Goal: Task Accomplishment & Management: Manage account settings

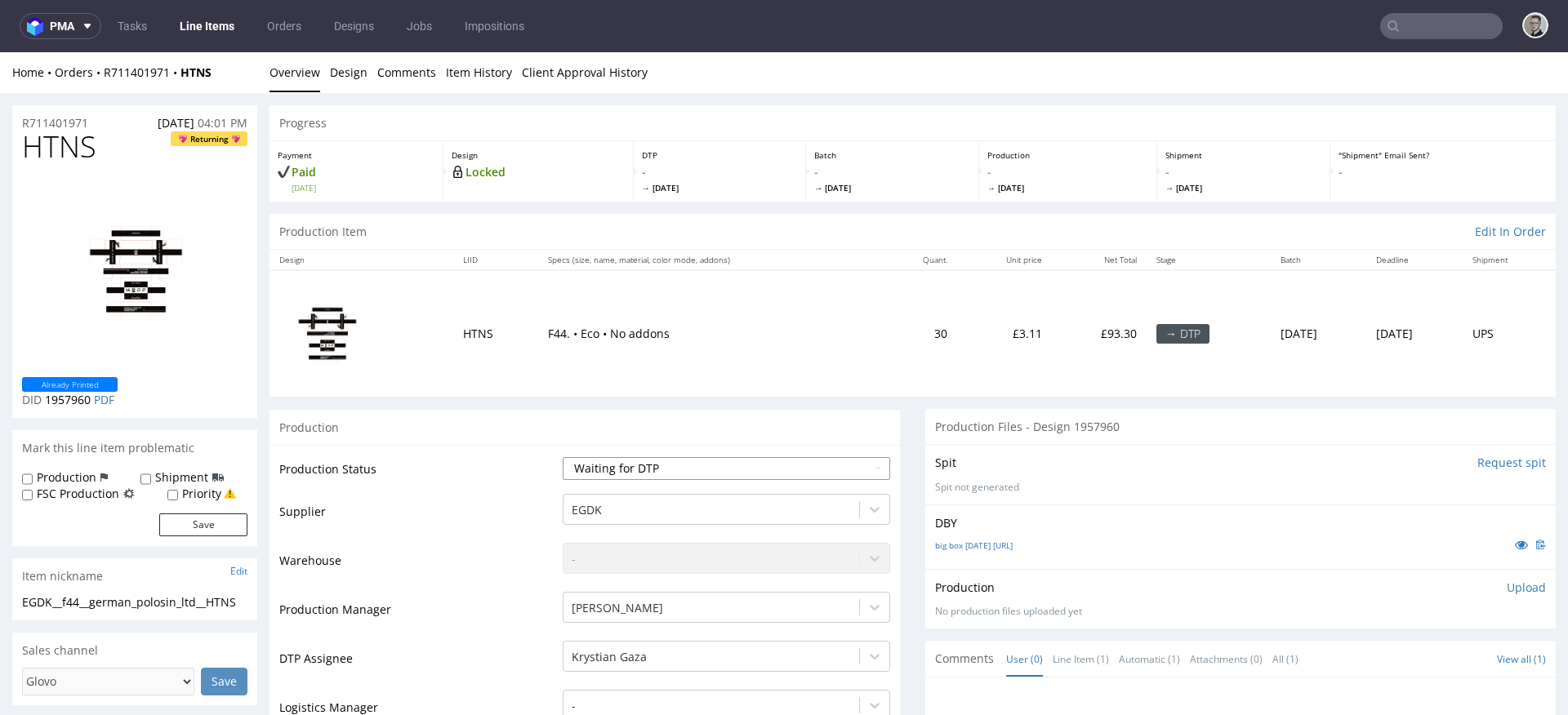
click at [647, 462] on select "Waiting for Artwork Waiting for Diecut Waiting for Mockup Waiting for DTP Waiti…" at bounding box center [726, 469] width 327 height 23
click at [563, 457] on select "Waiting for Artwork Waiting for Diecut Waiting for Mockup Waiting for DTP Waiti…" at bounding box center [726, 469] width 327 height 23
click at [651, 457] on select "Waiting for Artwork Waiting for Diecut Waiting for Mockup Waiting for DTP Waiti…" at bounding box center [726, 469] width 327 height 23
select select "dtp_in_process"
click at [563, 457] on select "Waiting for Artwork Waiting for Diecut Waiting for Mockup Waiting for DTP Waiti…" at bounding box center [726, 469] width 327 height 23
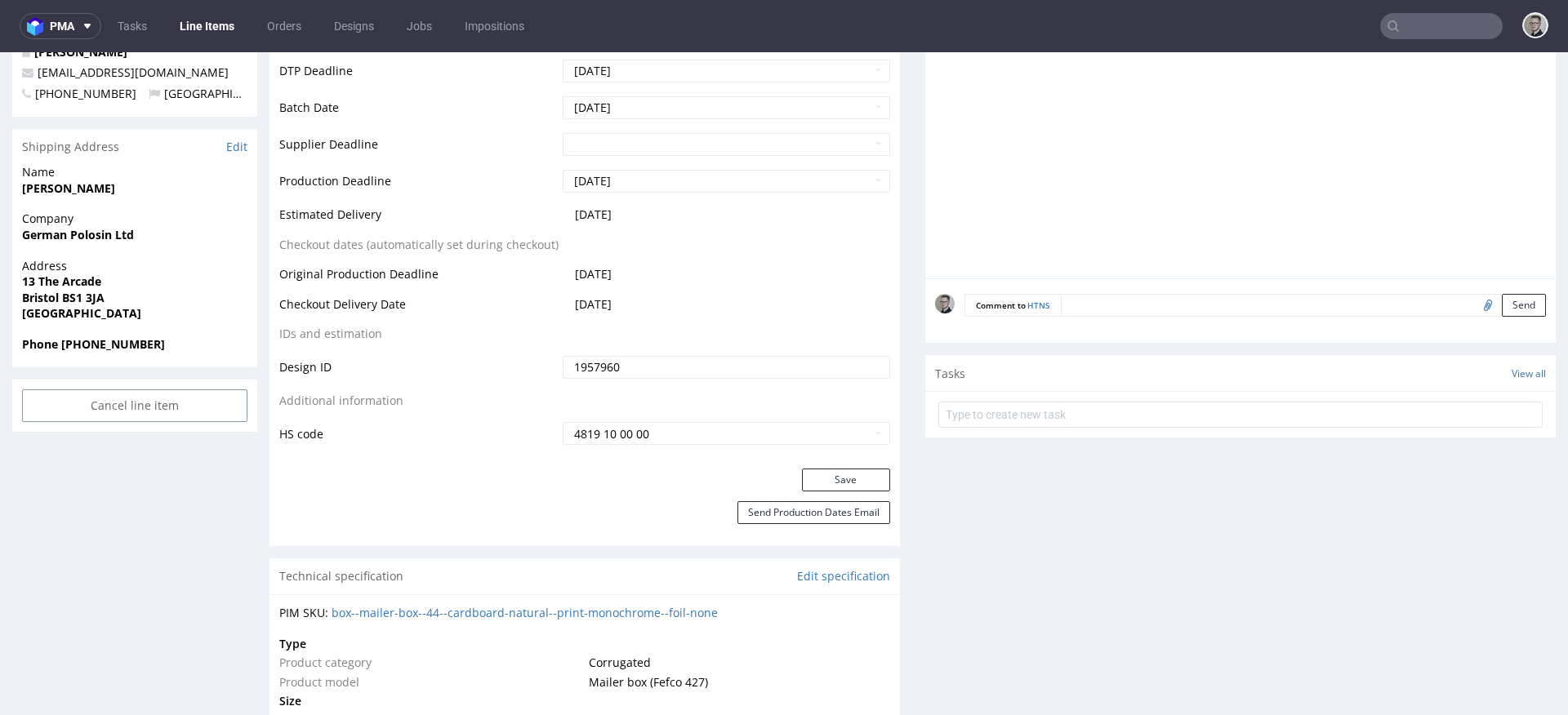
scroll to position [714, 0]
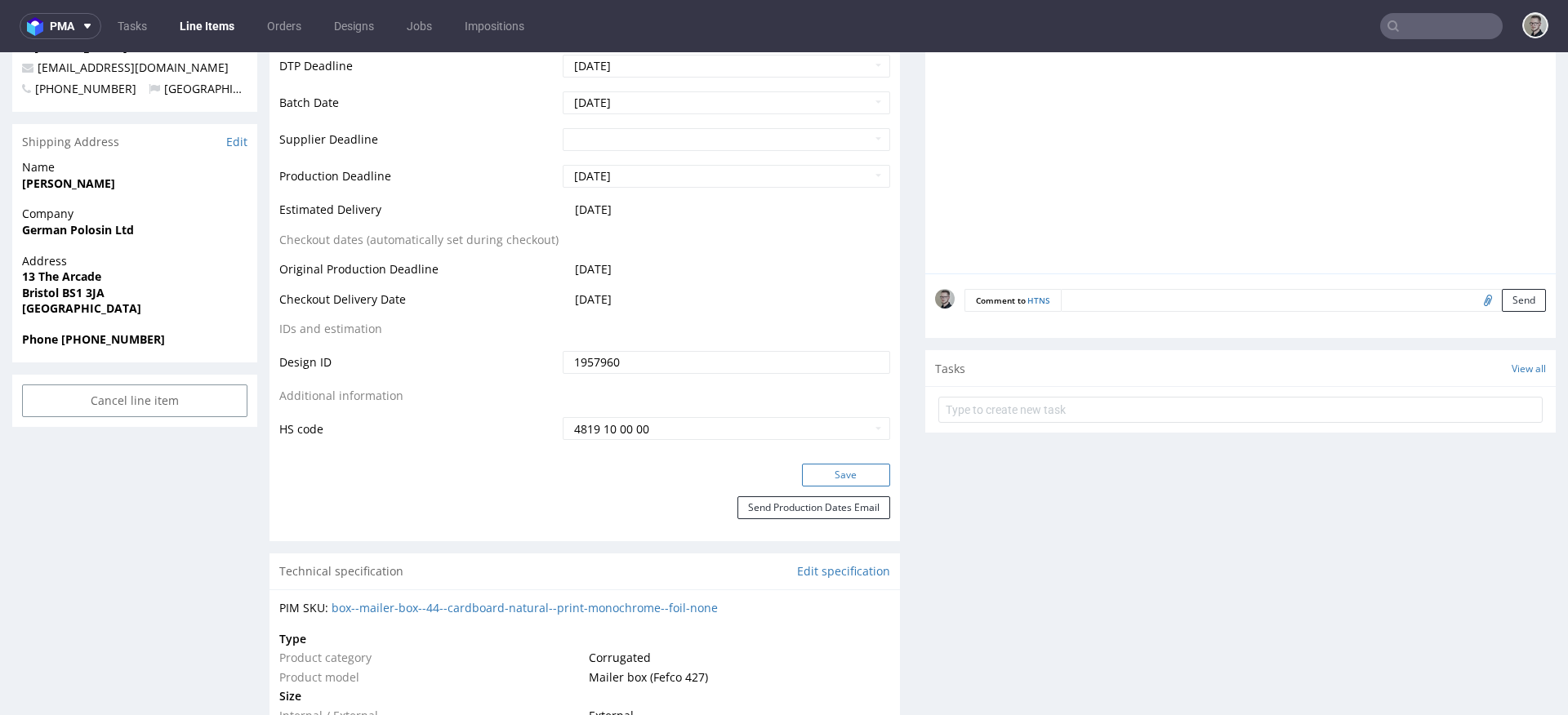
click at [856, 476] on button "Save" at bounding box center [846, 475] width 88 height 23
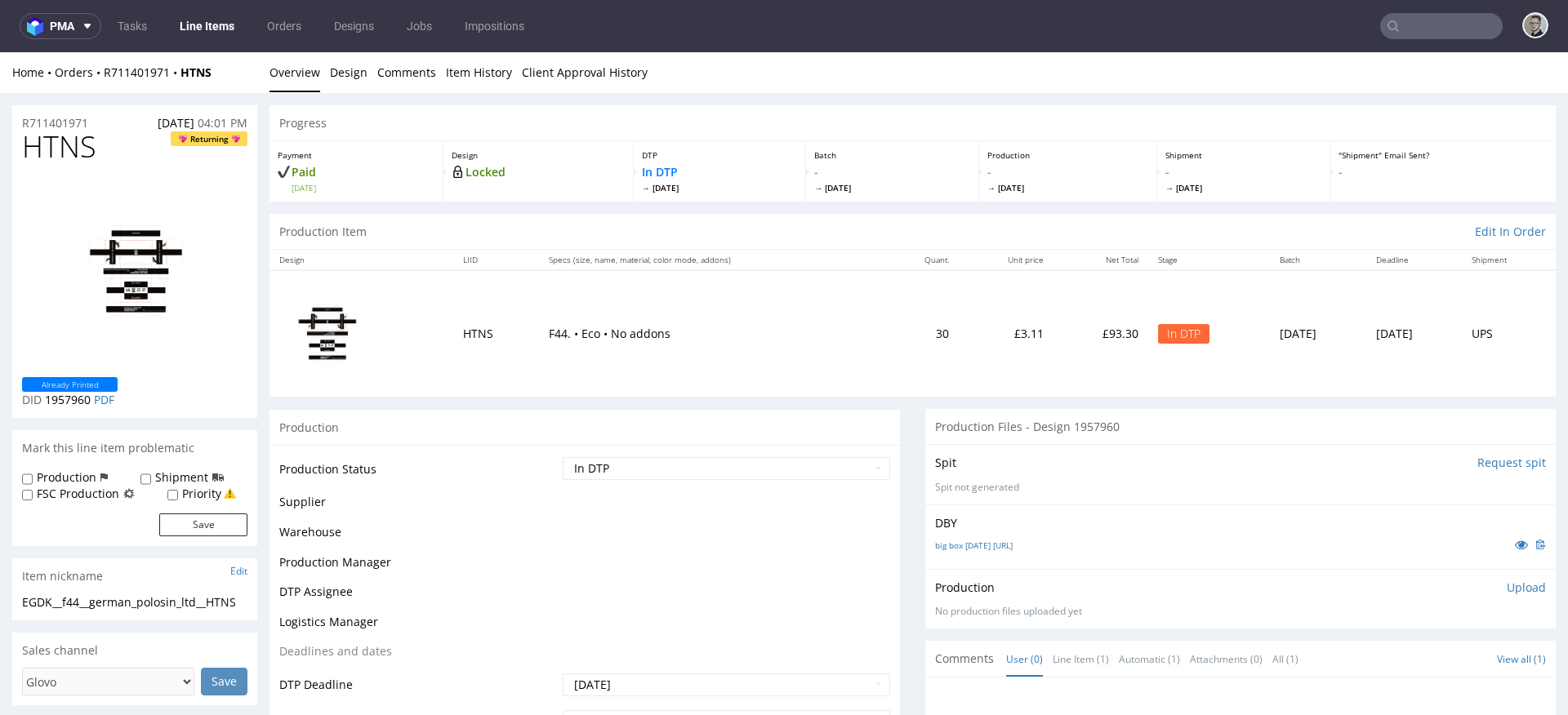
scroll to position [0, 0]
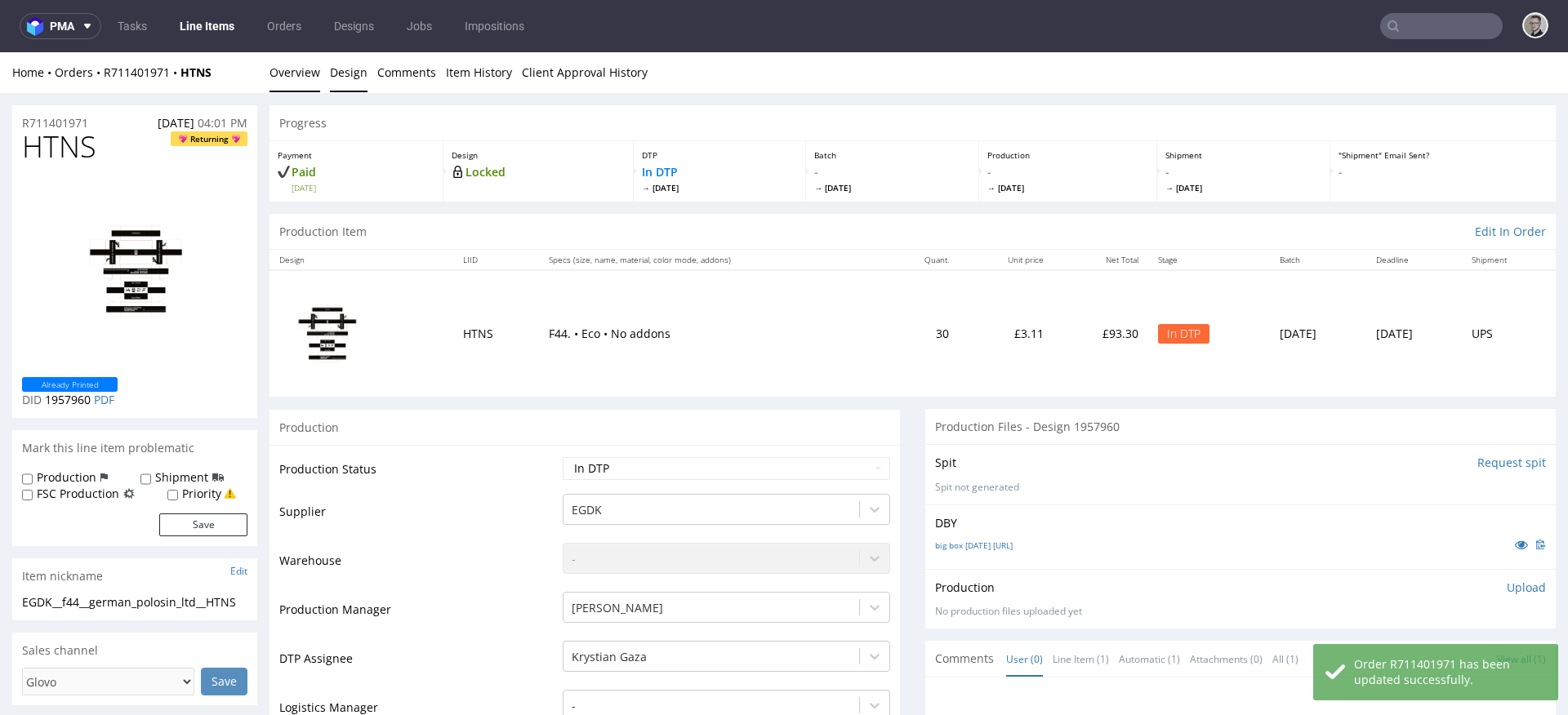
click at [349, 80] on link "Design" at bounding box center [349, 72] width 38 height 40
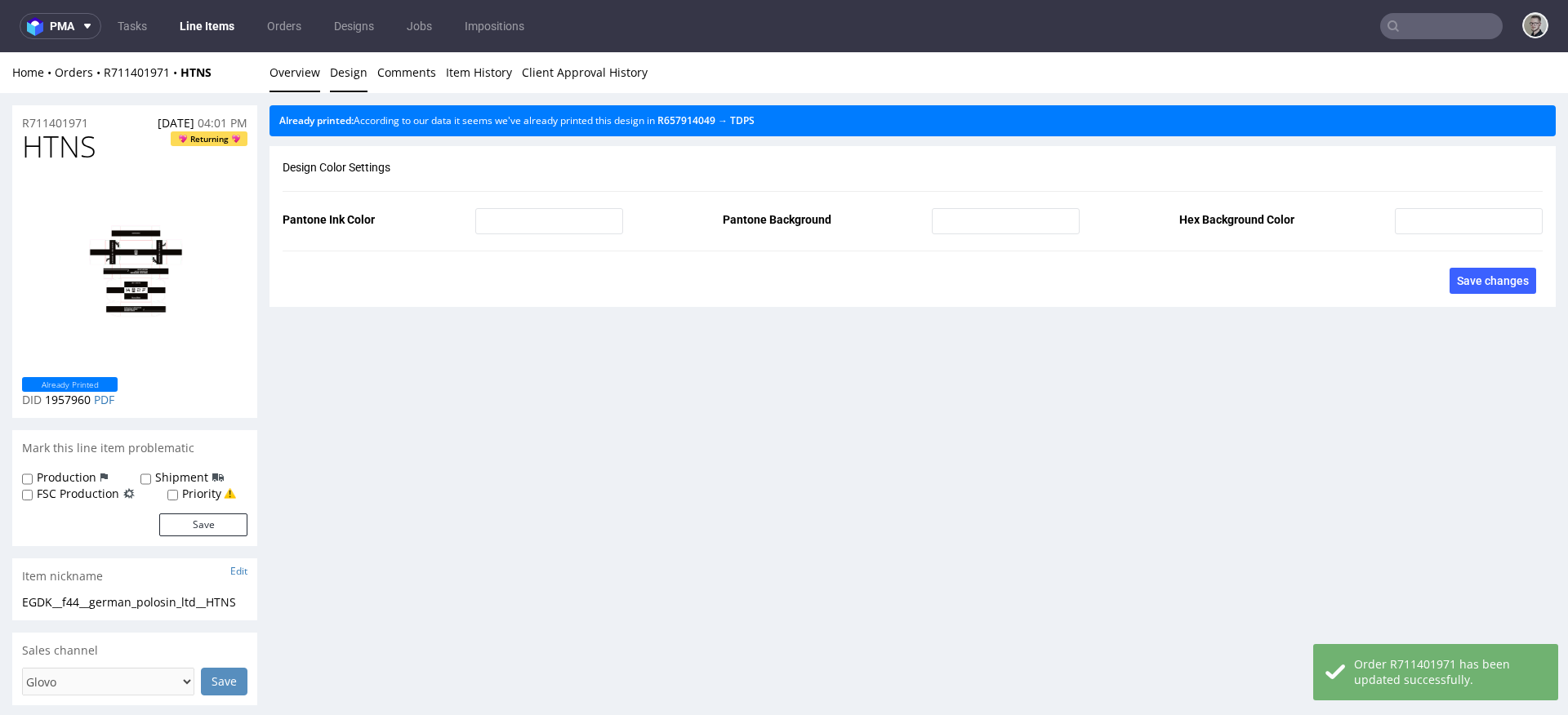
click at [290, 71] on link "Overview" at bounding box center [295, 72] width 51 height 40
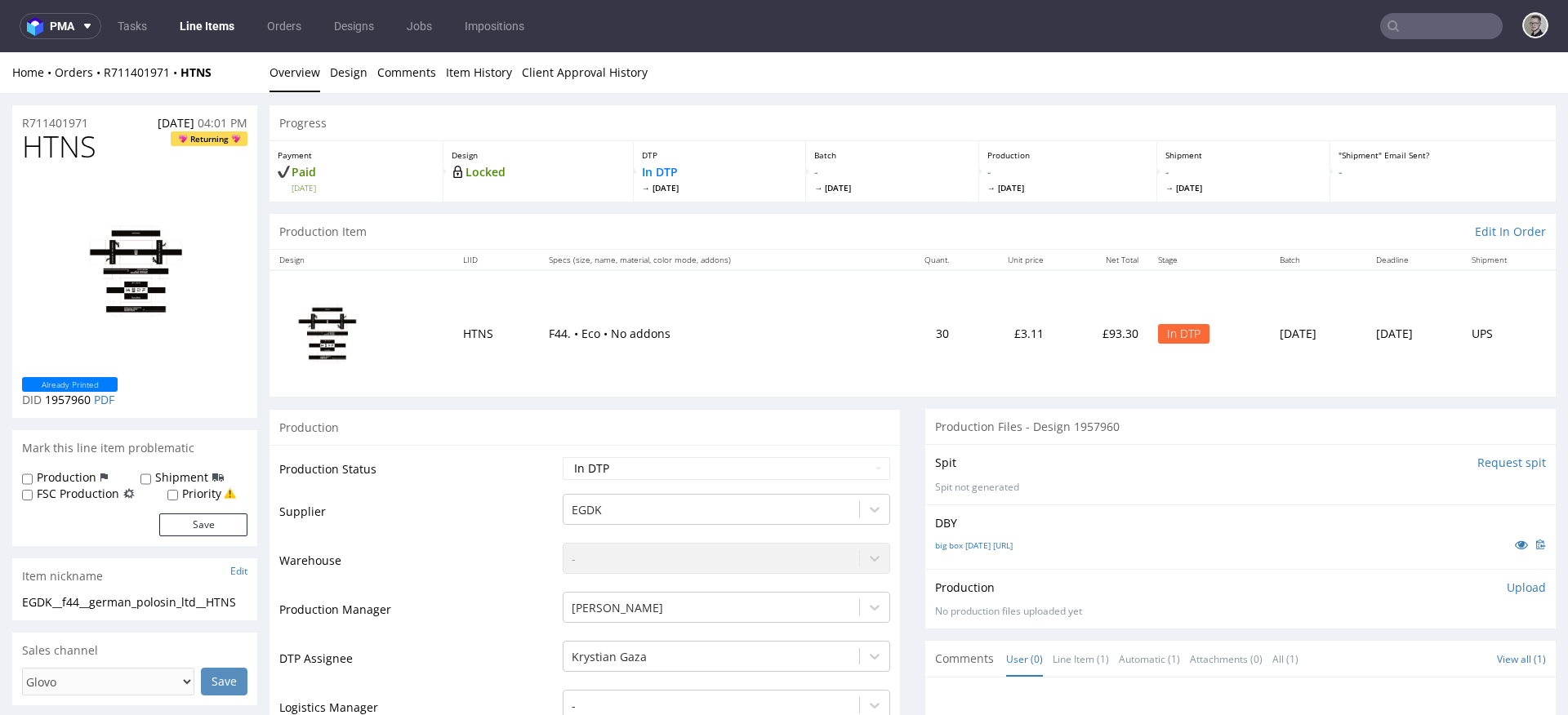
click at [62, 597] on div "EGDK__f44__german_polosin_ltd__HTNS" at bounding box center [135, 602] width 226 height 16
click at [62, 596] on div "EGDK__f44__german_polosin_ltd__HTNS" at bounding box center [135, 602] width 226 height 16
drag, startPoint x: 96, startPoint y: 121, endPoint x: 1, endPoint y: 121, distance: 95.0
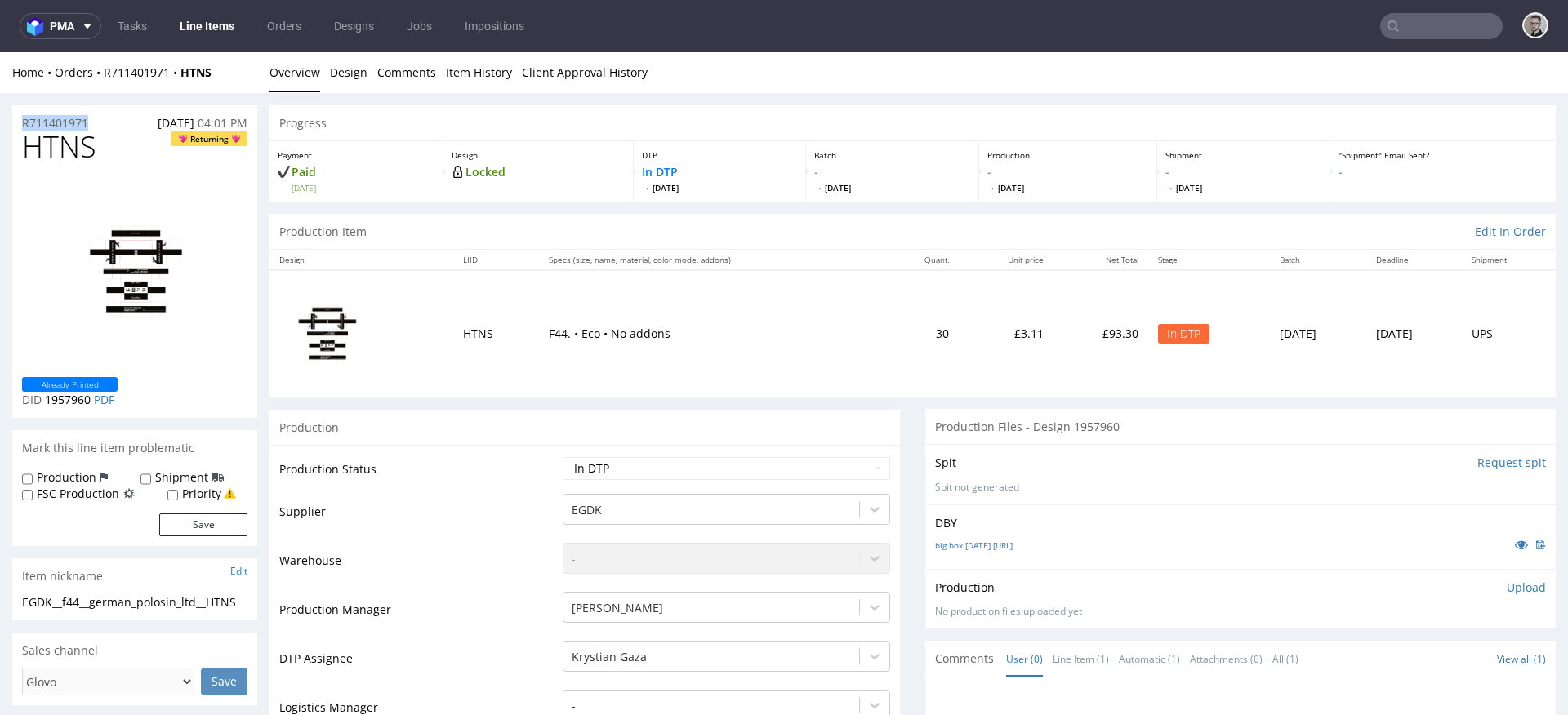
copy p "R711401971"
click at [1514, 575] on div "Production Upload No production files uploaded yet Description (optional) Add f…" at bounding box center [1241, 599] width 631 height 59
click at [1509, 582] on p "Upload" at bounding box center [1526, 588] width 39 height 16
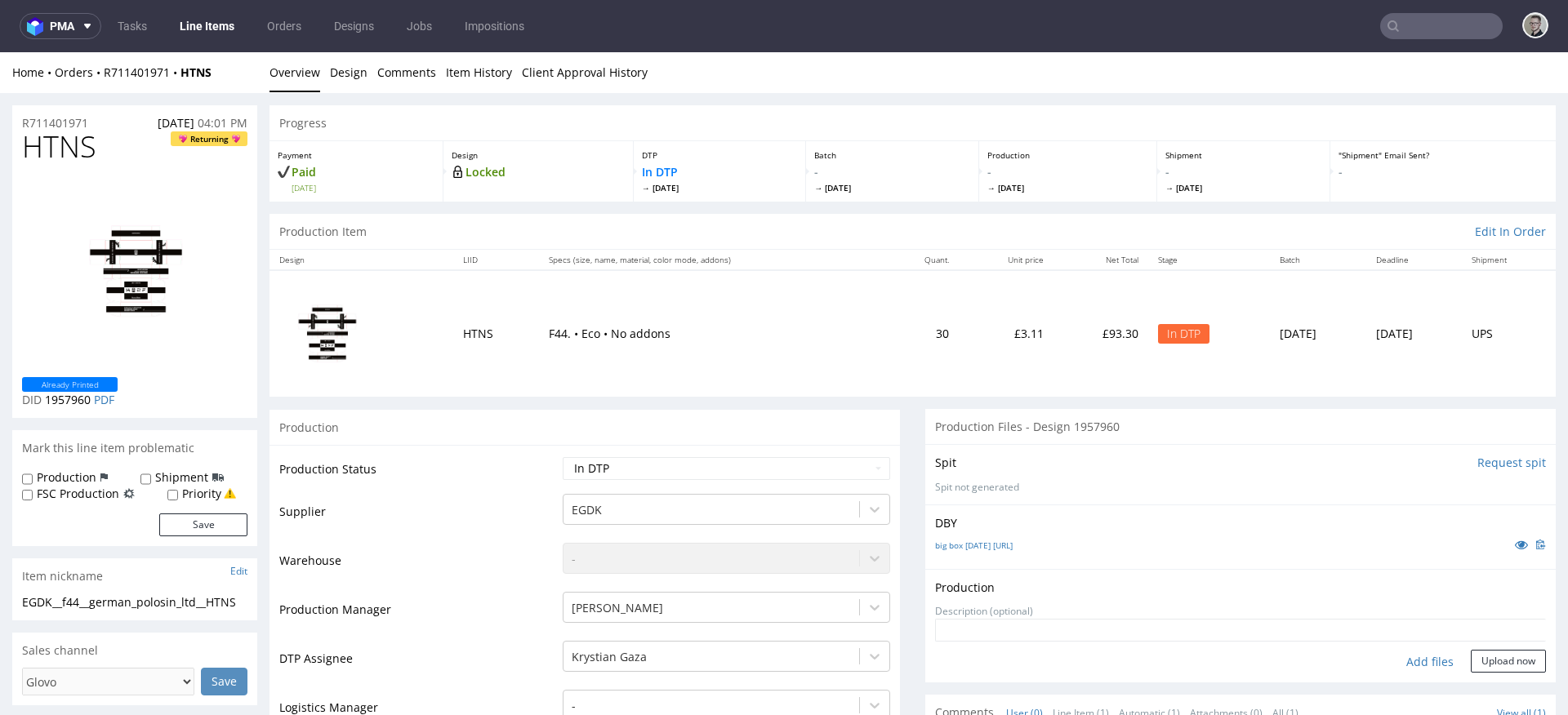
click at [1407, 655] on div "Add files" at bounding box center [1429, 662] width 82 height 24
type input "C:\fakepath\EGDK__f44__german_polosin_ltd__HTNS__d1957960__oR711401971__v5__out…"
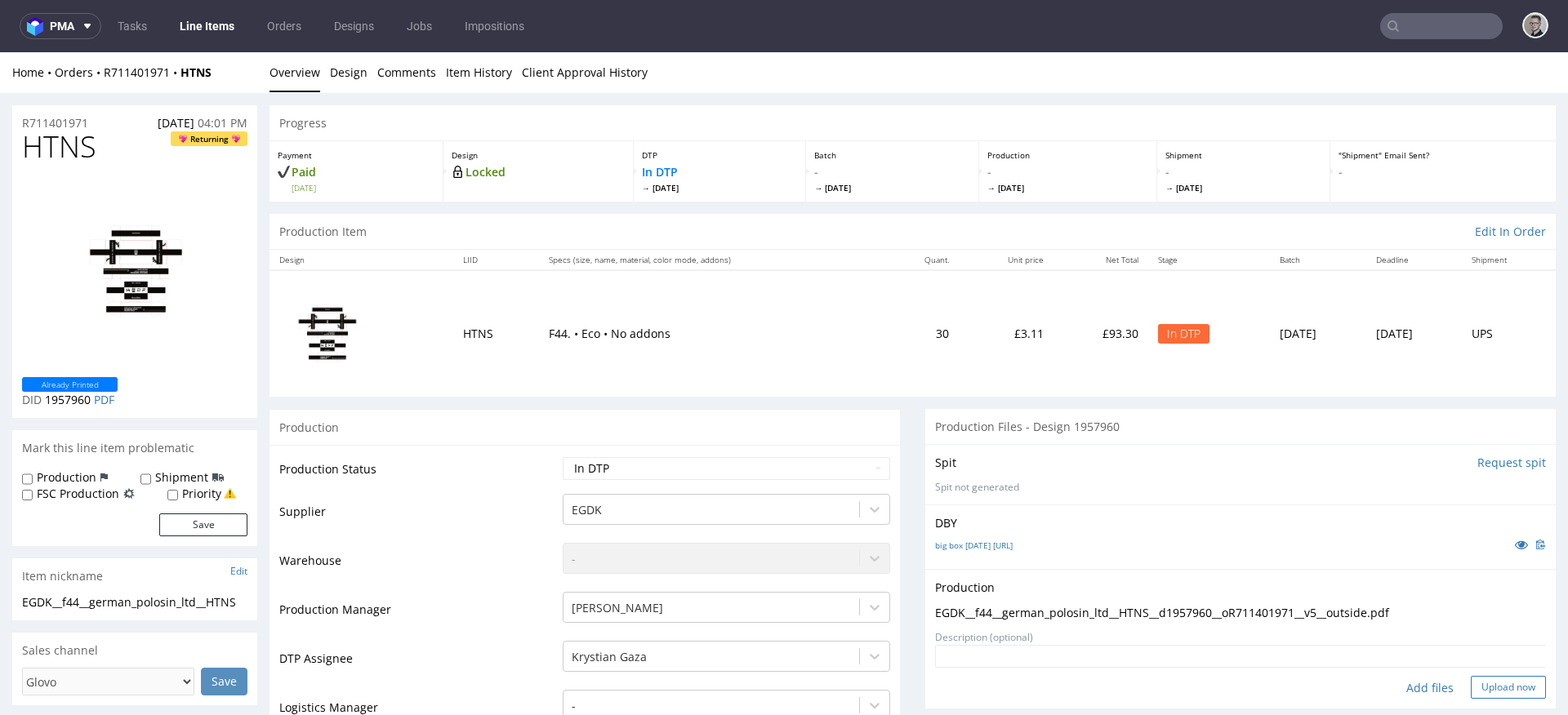
click at [1484, 685] on button "Upload now" at bounding box center [1508, 687] width 75 height 23
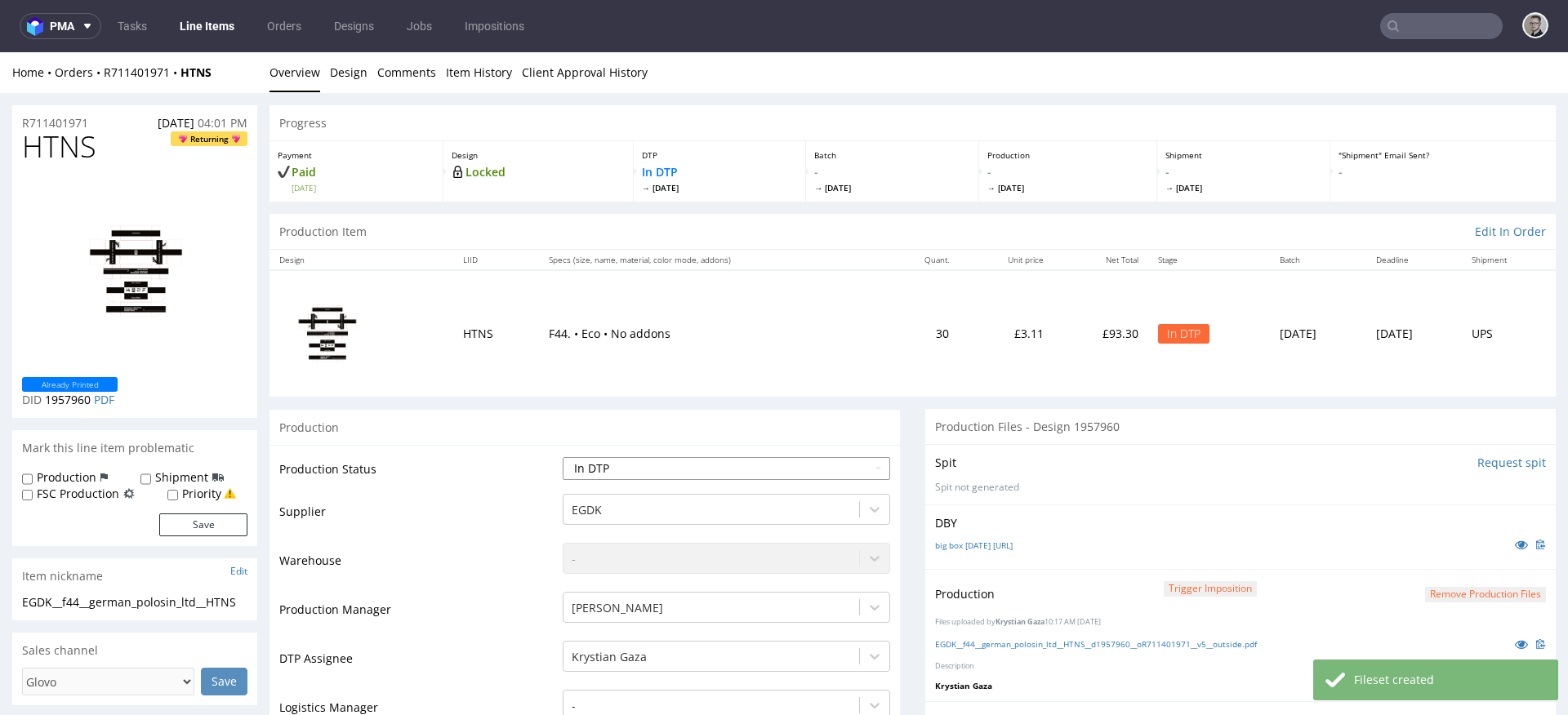
click at [602, 469] on select "Waiting for Artwork Waiting for Diecut Waiting for Mockup Waiting for DTP Waiti…" at bounding box center [726, 469] width 327 height 23
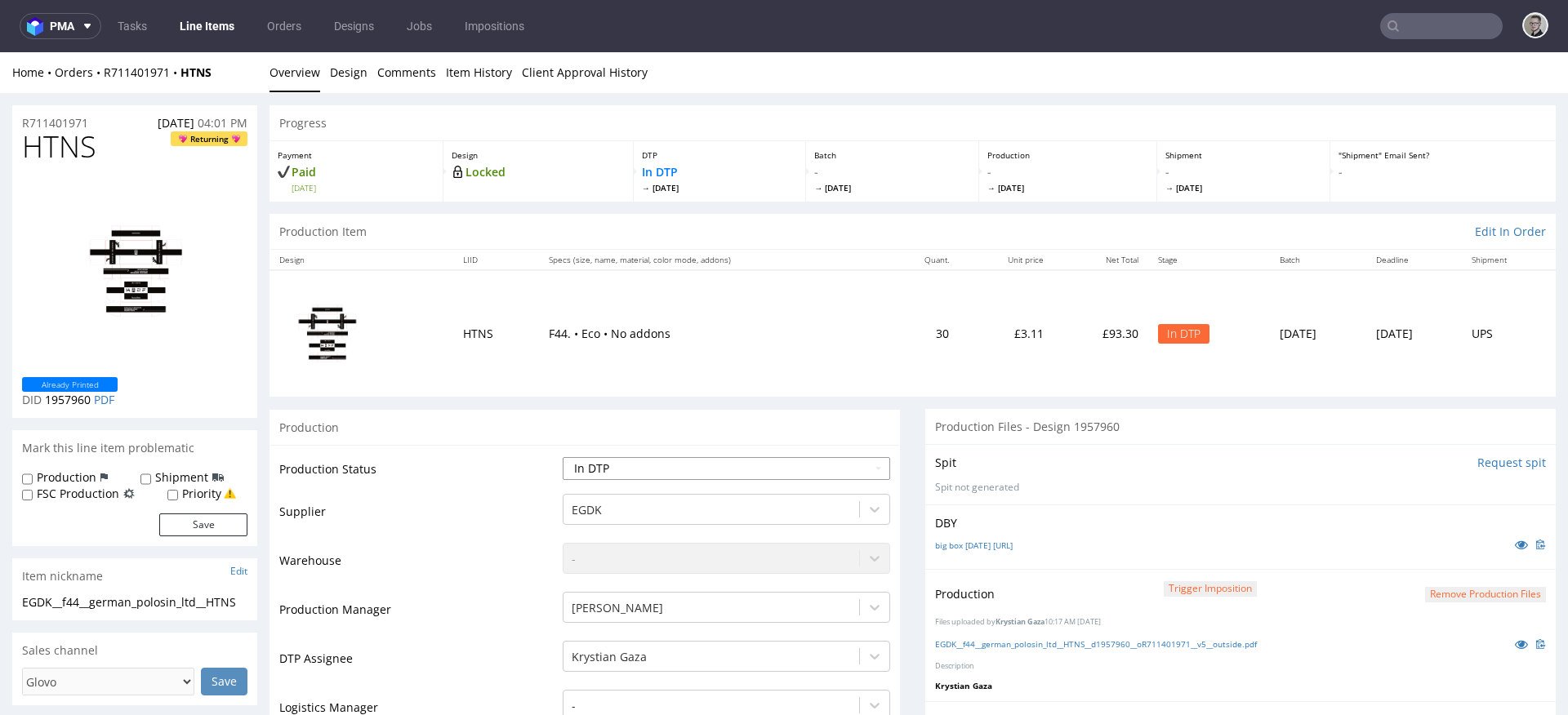
select select "dtp_production_ready"
click at [563, 457] on select "Waiting for Artwork Waiting for Diecut Waiting for Mockup Waiting for DTP Waiti…" at bounding box center [726, 469] width 327 height 23
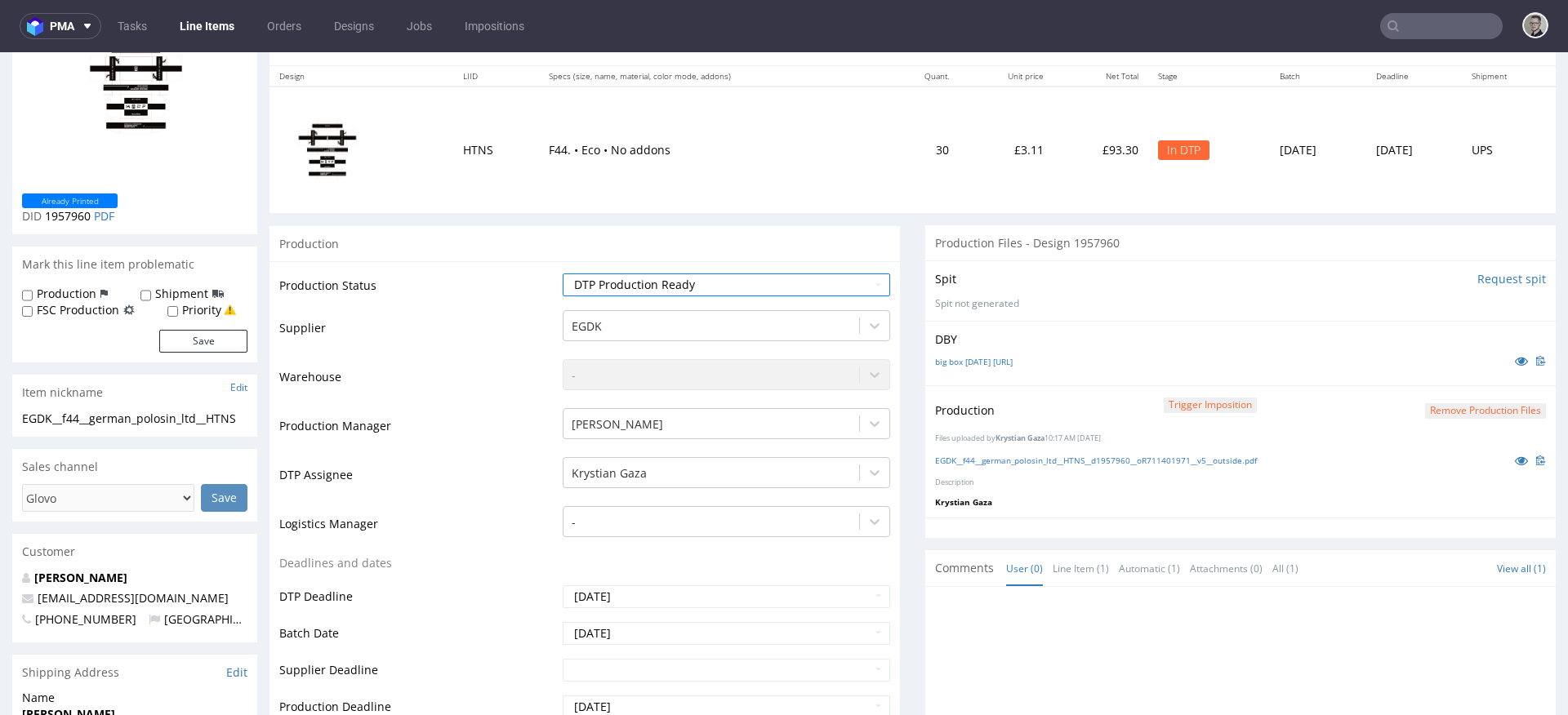
scroll to position [508, 0]
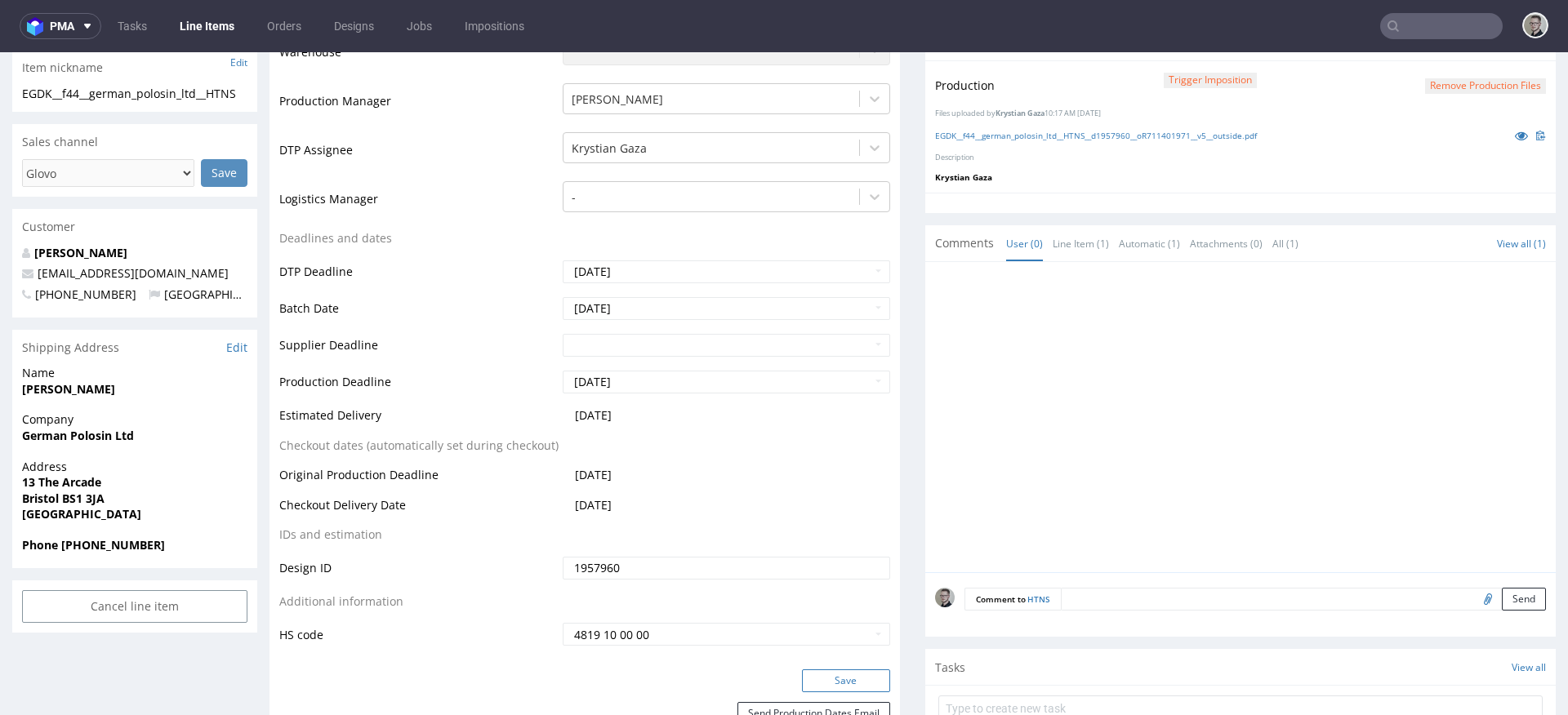
click at [845, 680] on button "Save" at bounding box center [846, 681] width 88 height 23
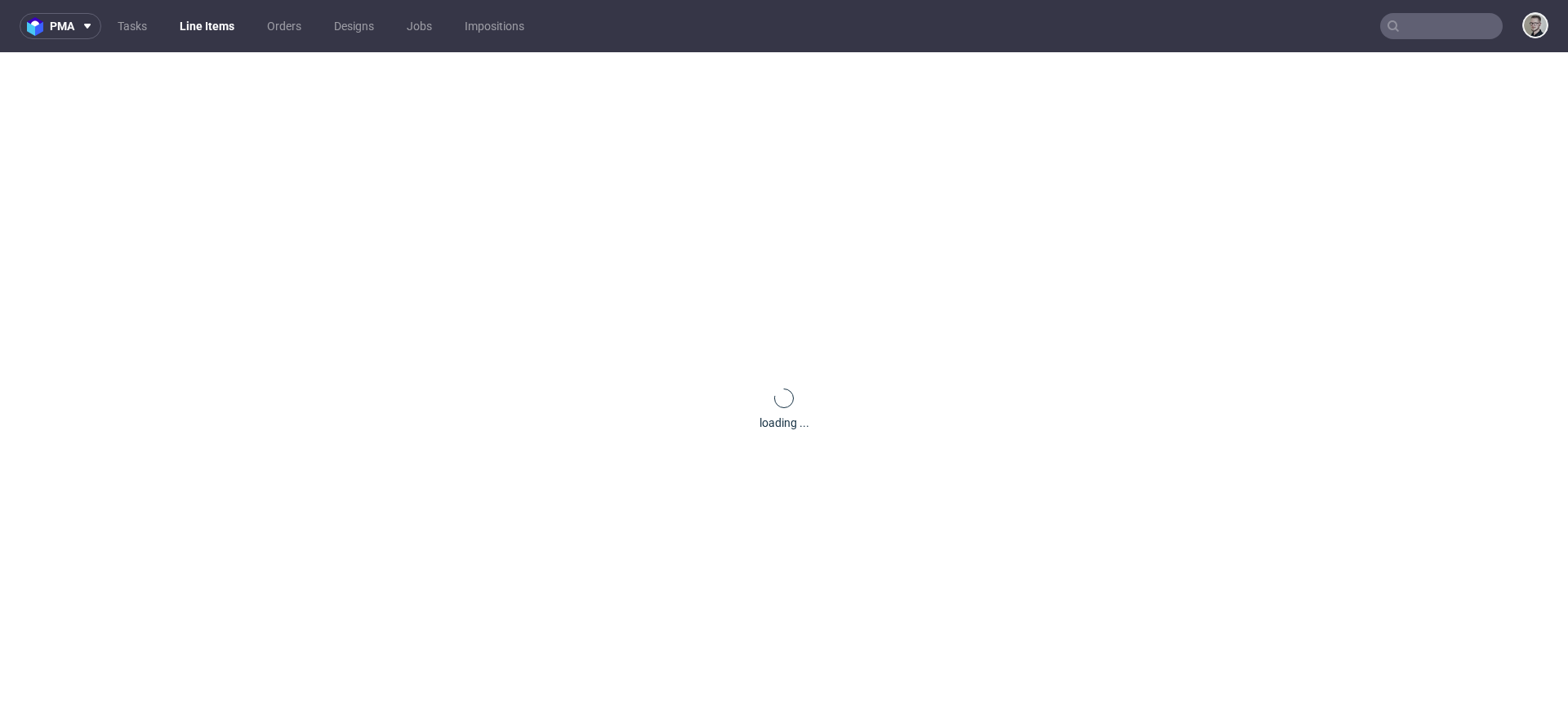
scroll to position [0, 0]
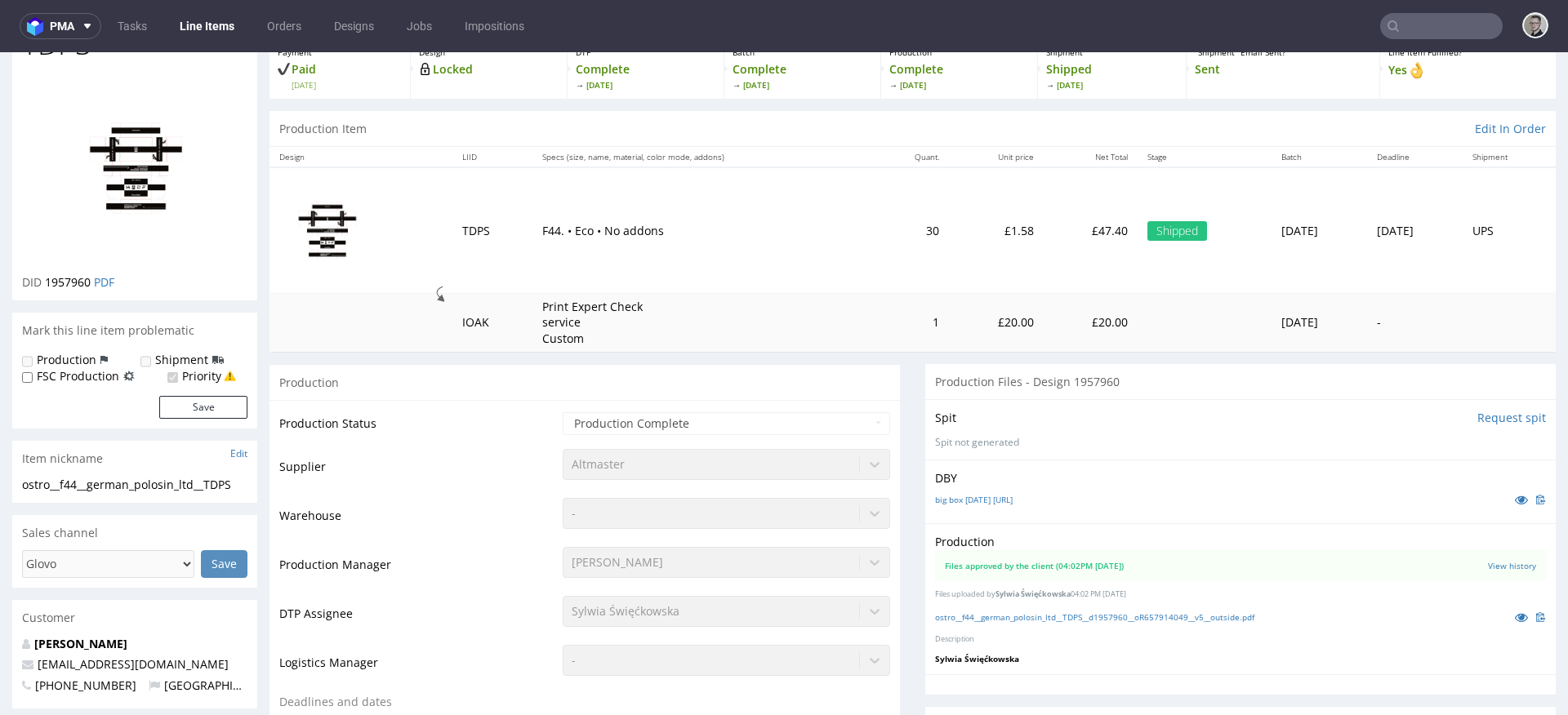
scroll to position [104, 0]
click at [1045, 617] on link "ostro__f44__german_polosin_ltd__TDPS__d1957960__oR657914049__v5__outside.pdf" at bounding box center [1094, 615] width 320 height 11
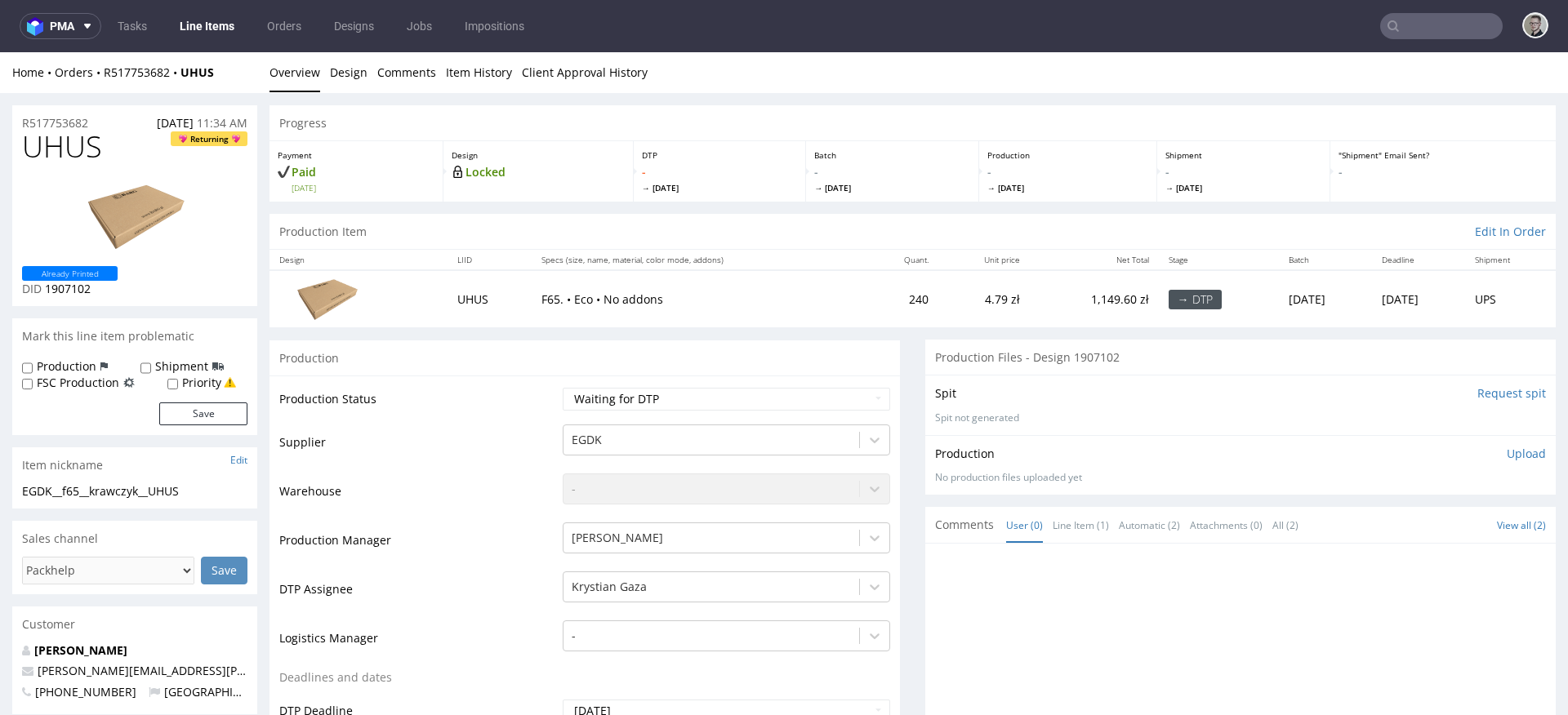
scroll to position [72, 0]
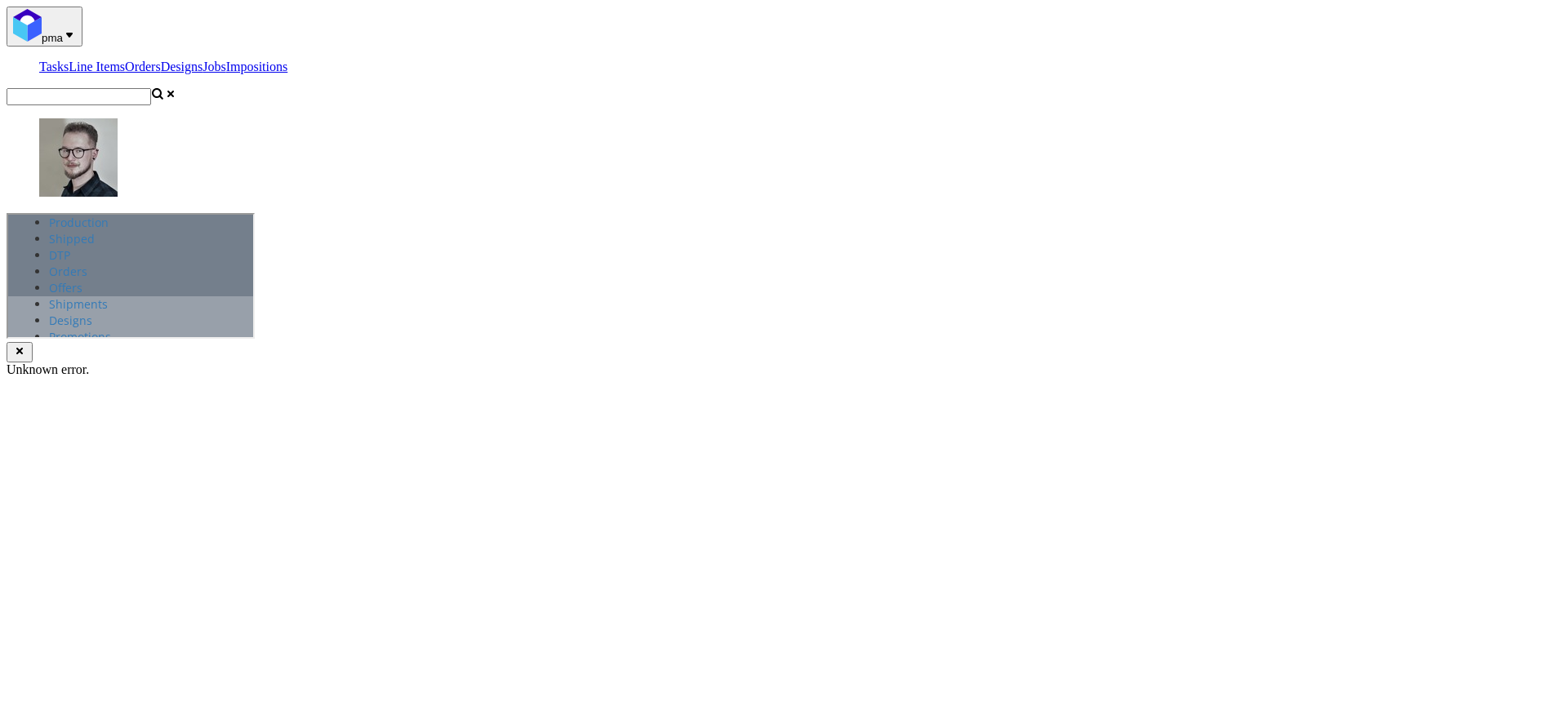
select select "dtp_in_process"
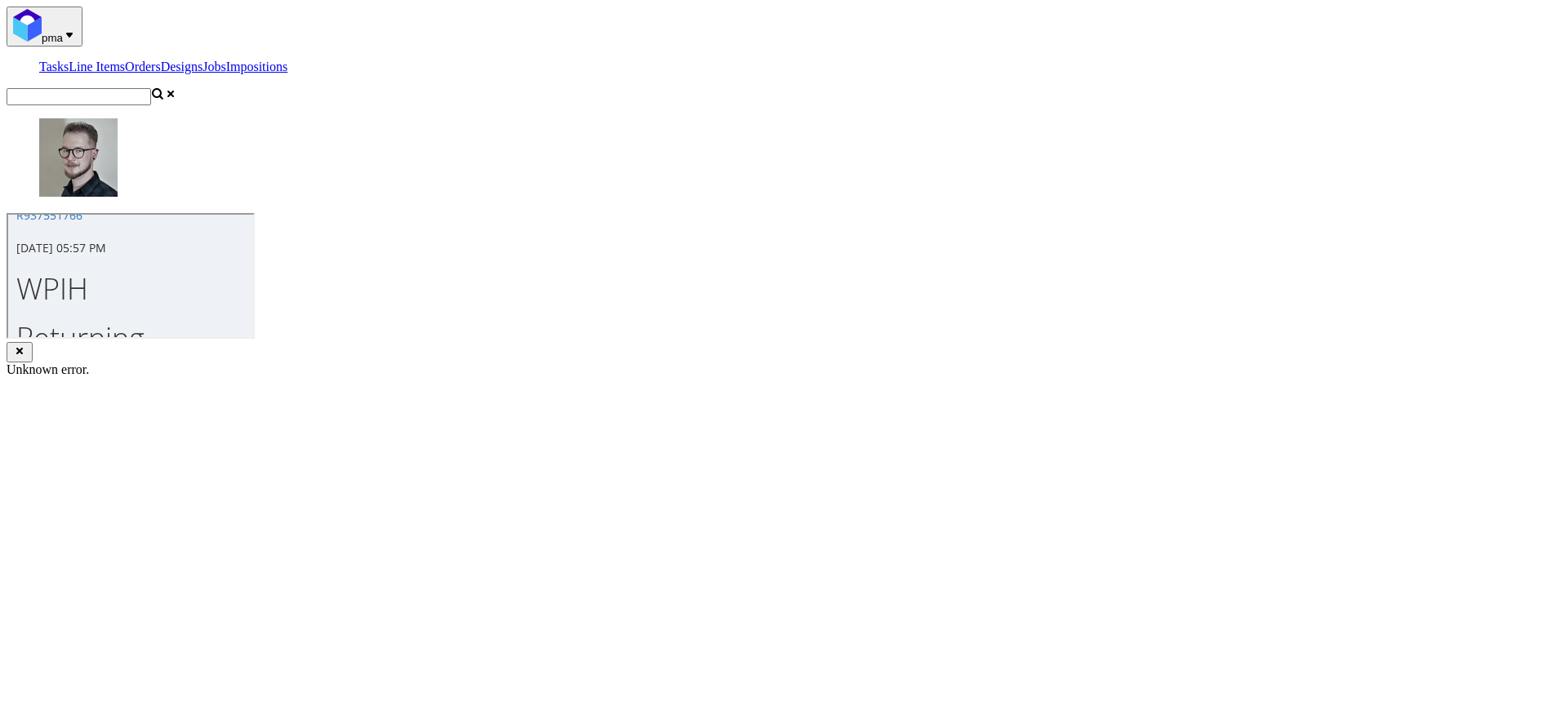
scroll to position [530, 0]
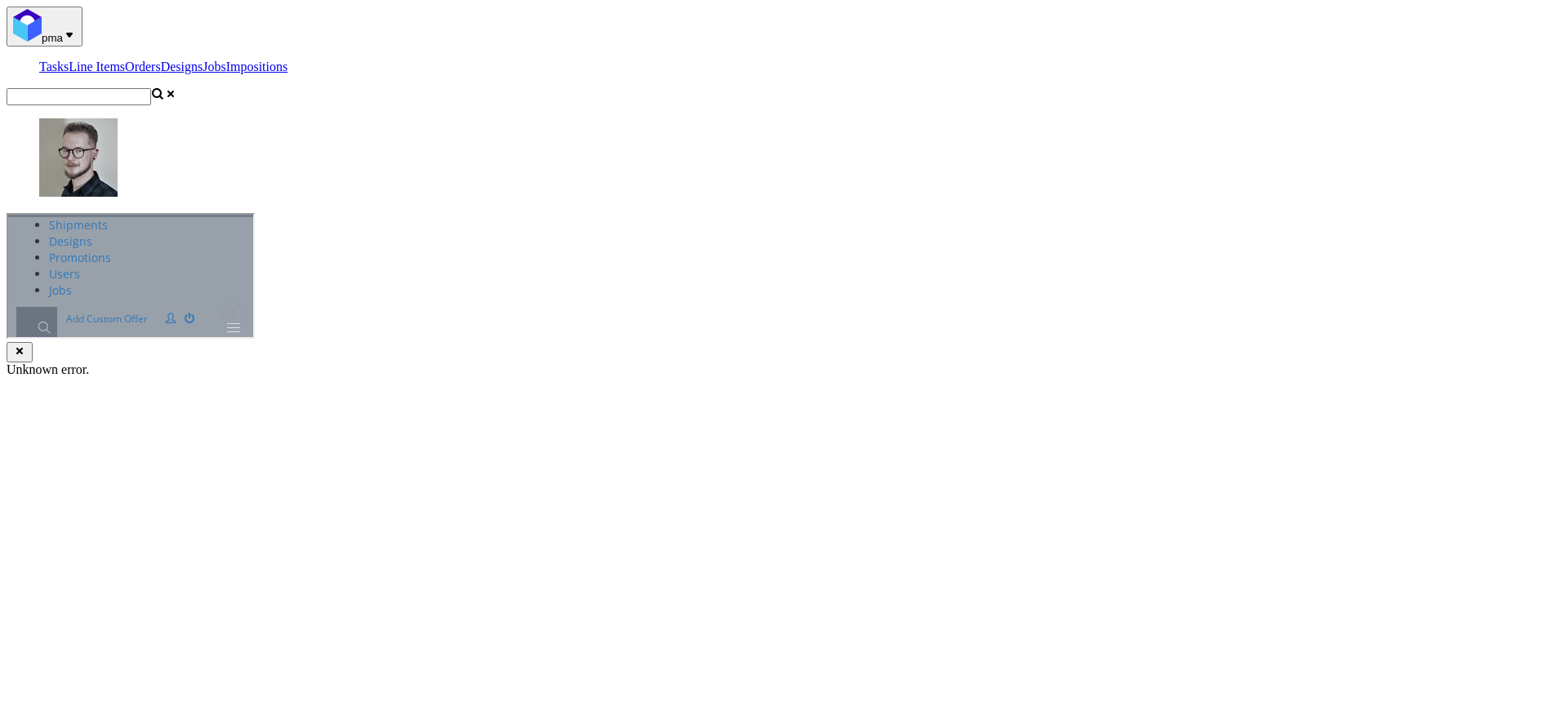
scroll to position [0, 0]
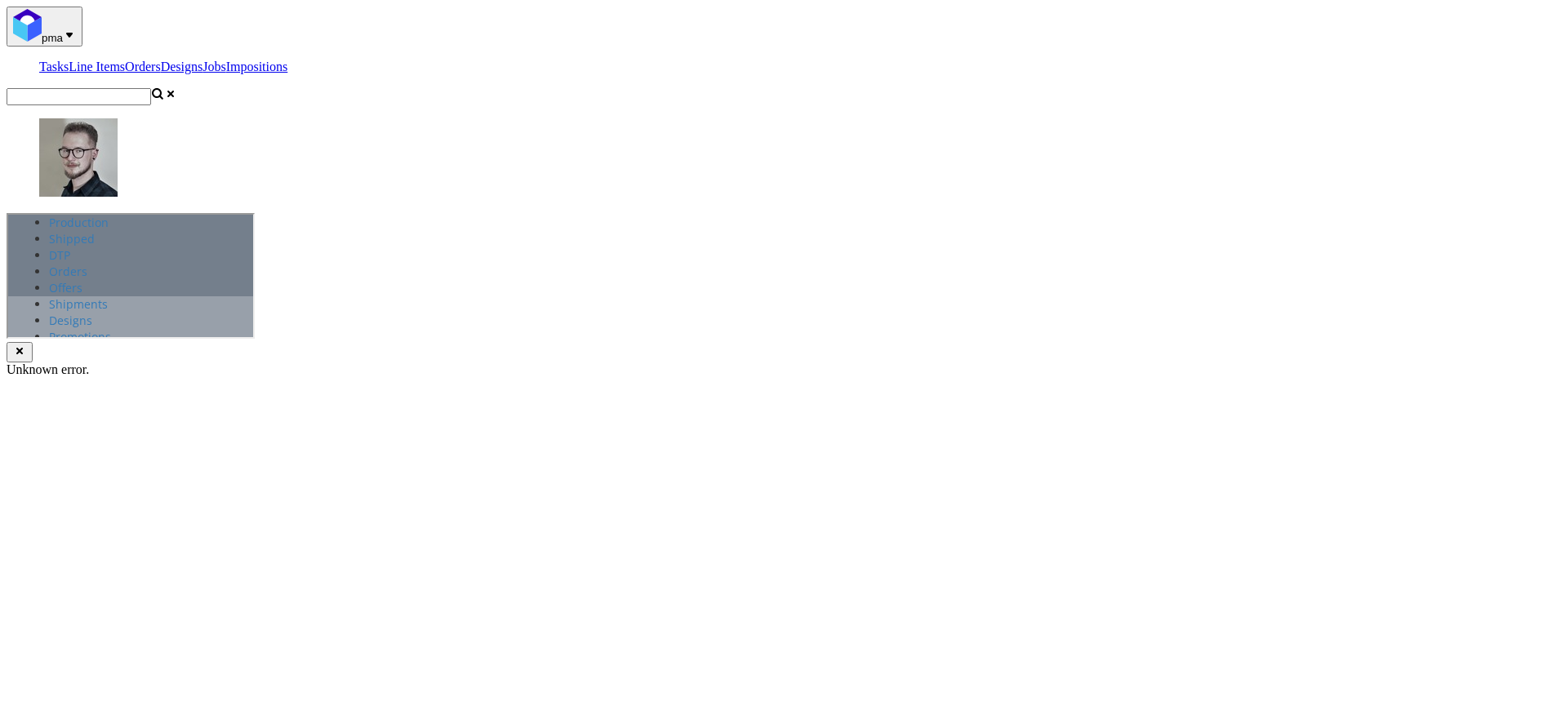
click at [85, 475] on link "Design" at bounding box center [66, 482] width 38 height 16
click at [98, 458] on link "Overview" at bounding box center [72, 466] width 51 height 16
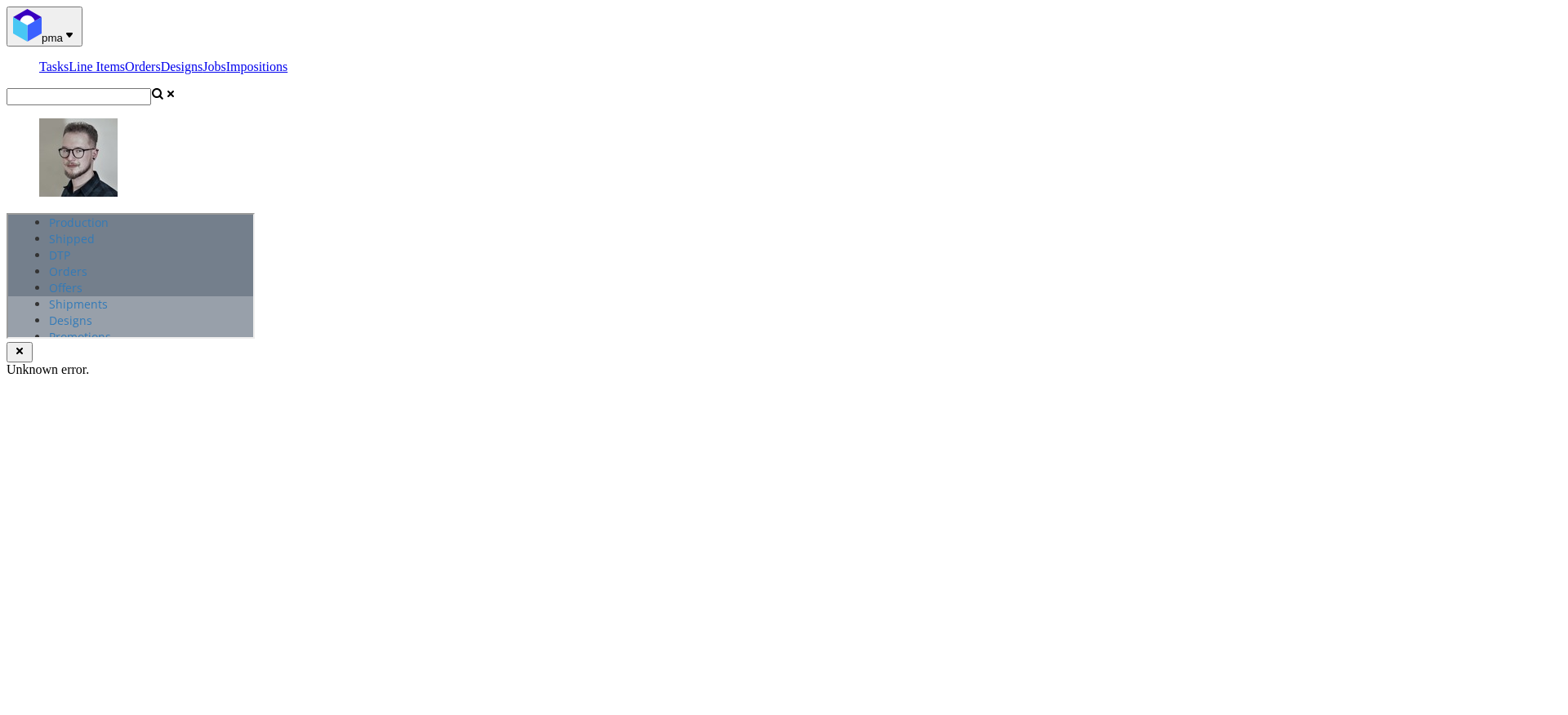
copy div "ada__as55__nador_exkluziv_kft__WPIH Update"
drag, startPoint x: 107, startPoint y: 280, endPoint x: 7, endPoint y: 283, distance: 100.0
copy p "R937551766"
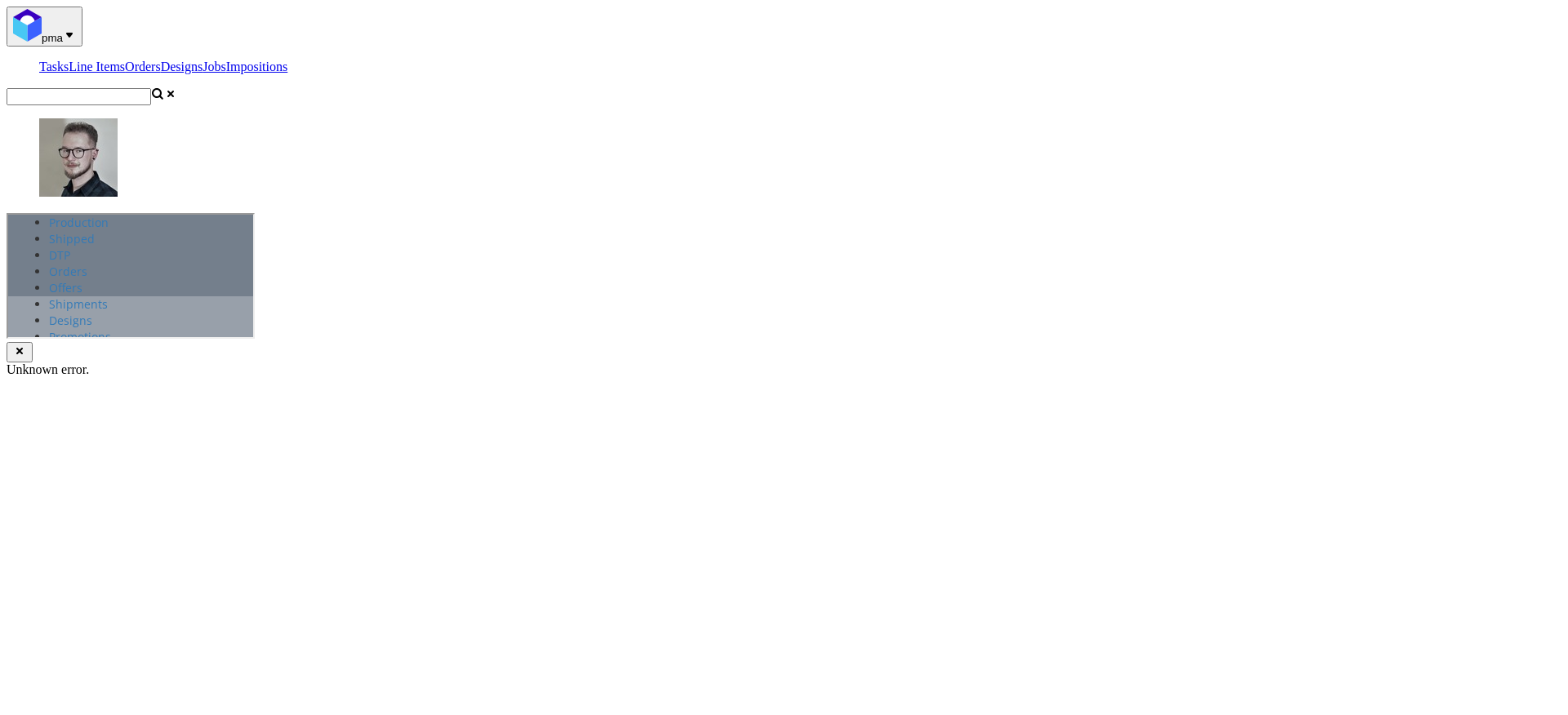
type input "C:\fakepath\ada__as55__nador_exkluziv_kft__WPIH__d2092062__oR937551766__3__outs…"
drag, startPoint x: 1563, startPoint y: 807, endPoint x: 1509, endPoint y: 772, distance: 64.4
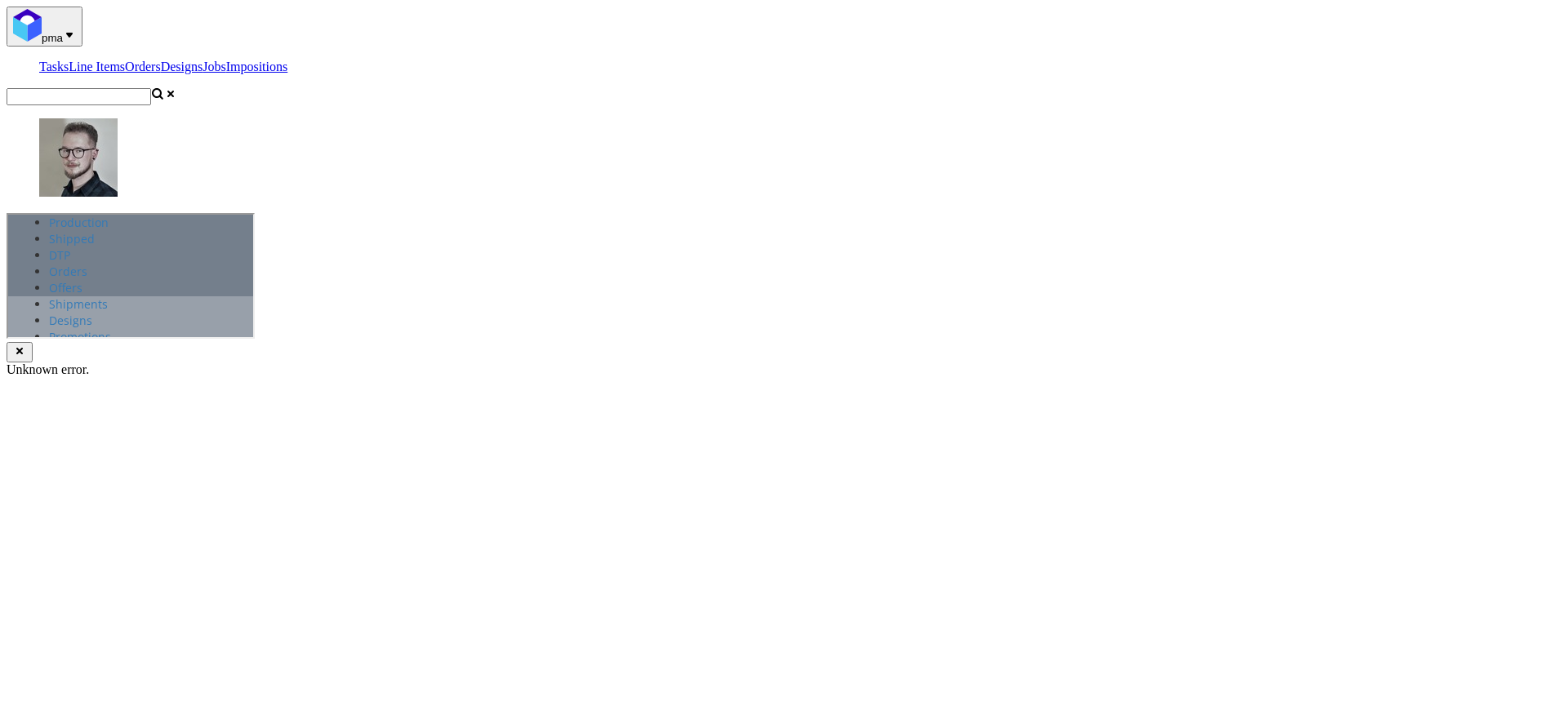
select select "dtp_production_ready"
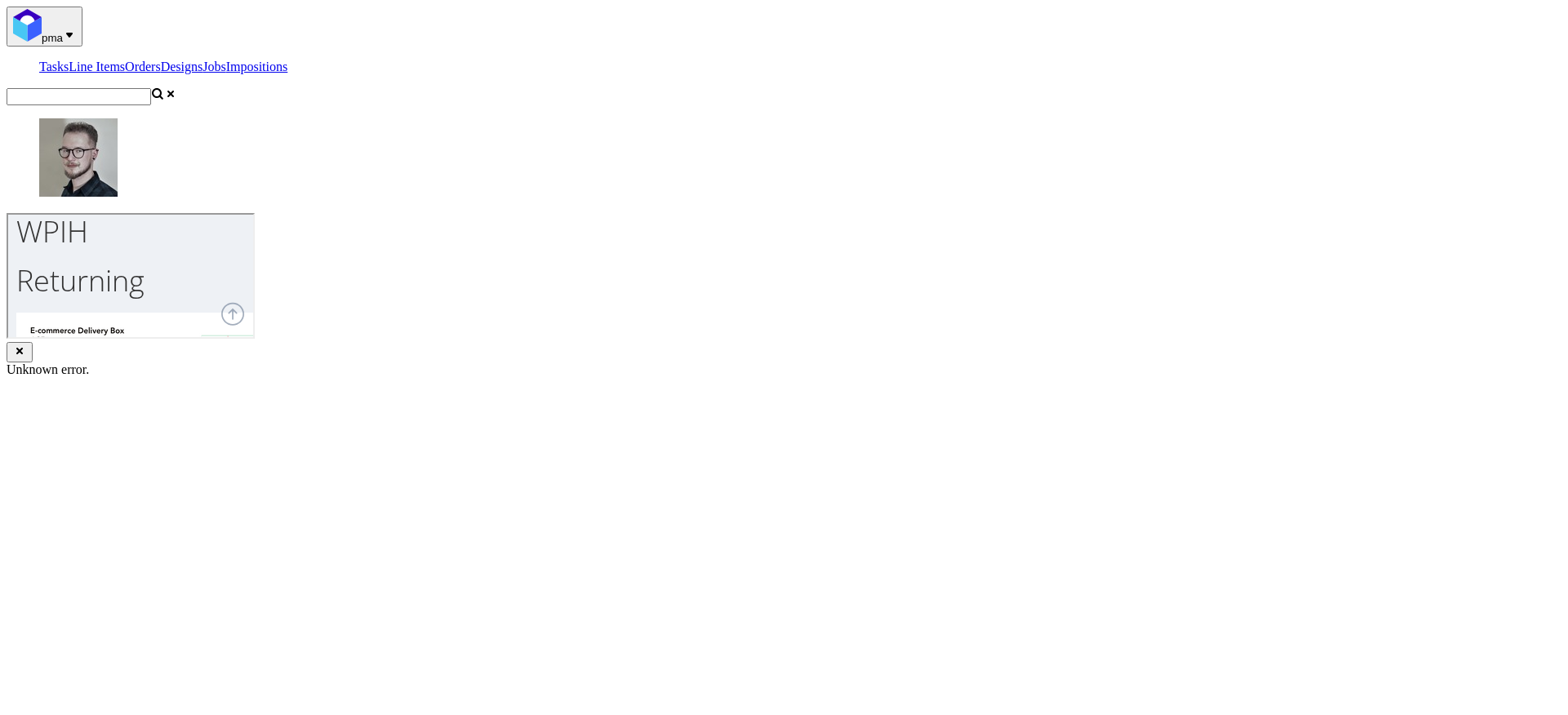
scroll to position [668, 0]
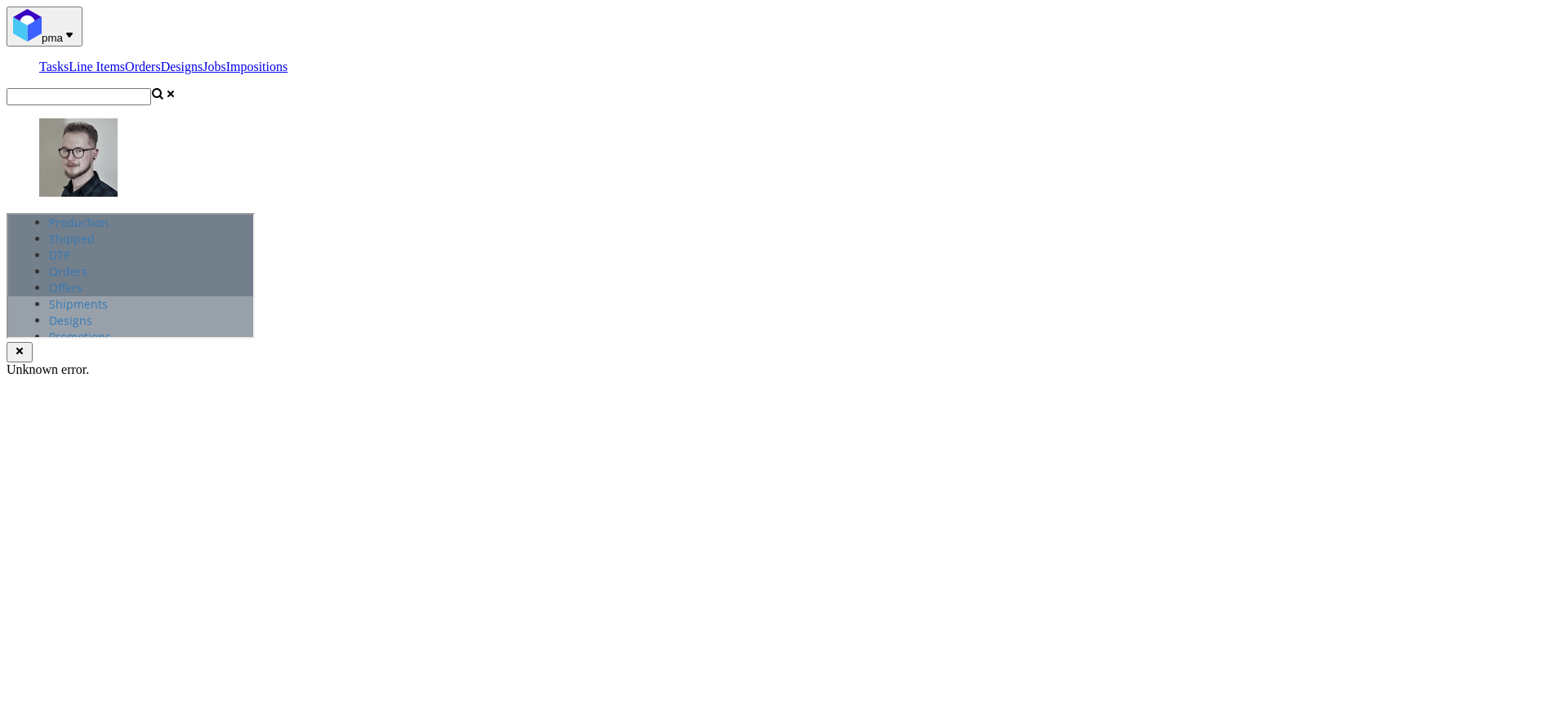
scroll to position [0, 0]
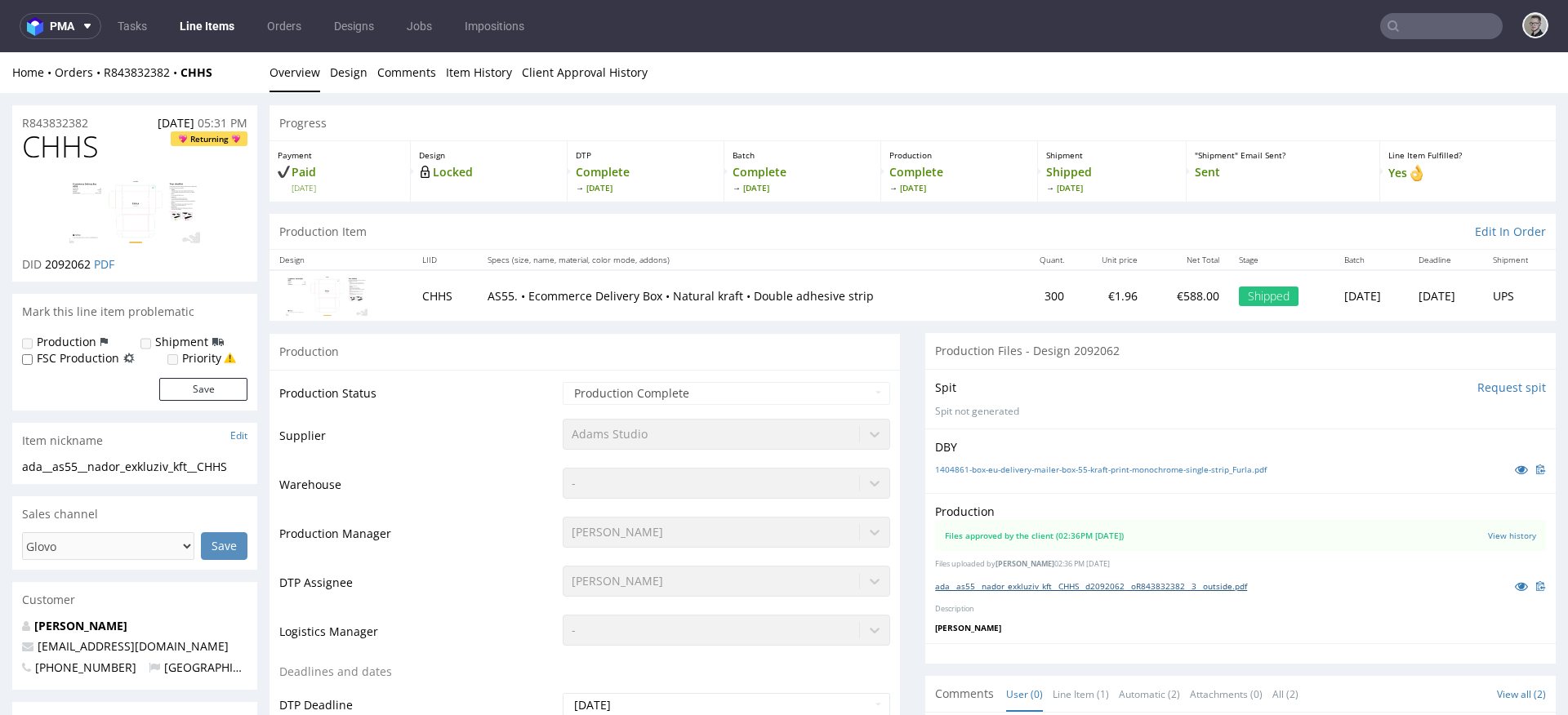
click at [1051, 590] on link "ada__as55__nador_exkluziv_kft__CHHS__d2092062__oR843832382__3__outside.pdf" at bounding box center [1091, 586] width 312 height 11
